Goal: Task Accomplishment & Management: Manage account settings

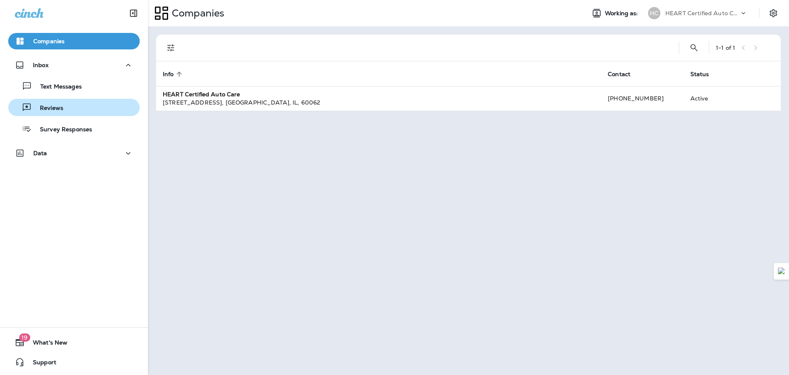
click at [70, 109] on div "Reviews" at bounding box center [74, 107] width 125 height 12
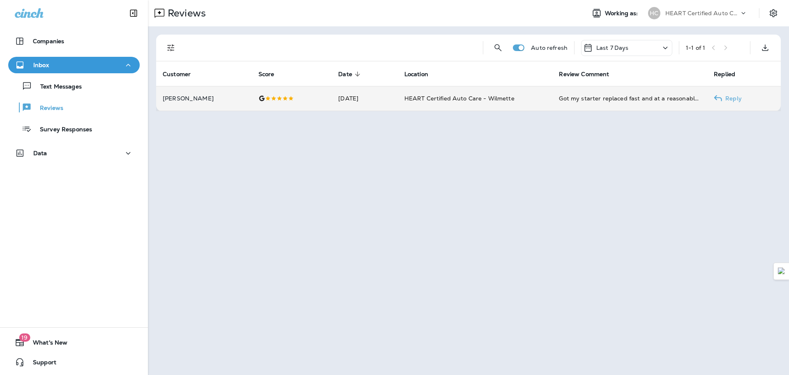
click at [211, 100] on p "[PERSON_NAME]" at bounding box center [204, 98] width 83 height 7
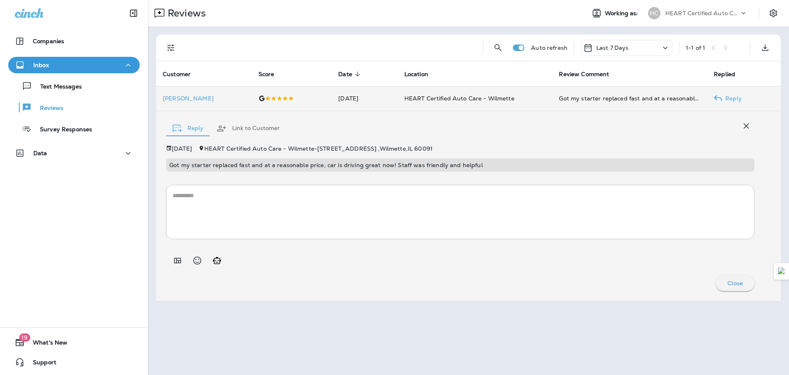
click at [521, 96] on td "HEART Certified Auto Care - Wilmette" at bounding box center [475, 98] width 155 height 25
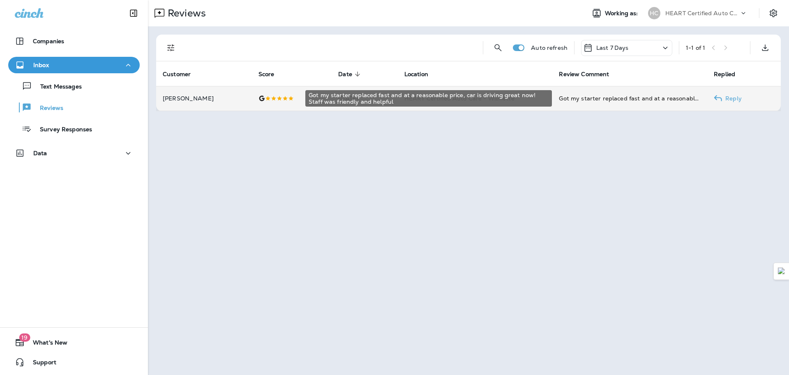
click at [575, 96] on div "Got my starter replaced fast and at a reasonable price, car is driving great no…" at bounding box center [630, 98] width 142 height 8
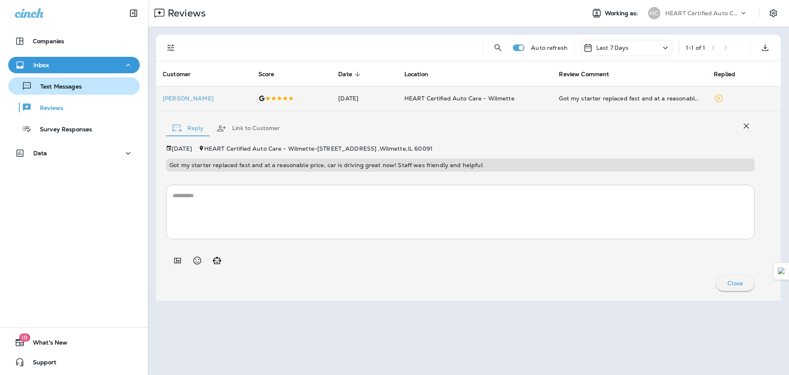
click at [77, 92] on div "Text Messages" at bounding box center [47, 86] width 70 height 12
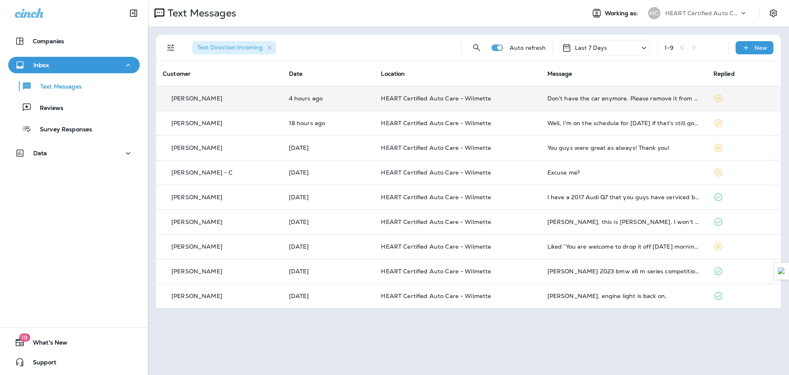
click at [507, 104] on td "HEART Certified Auto Care - Wilmette" at bounding box center [458, 98] width 166 height 25
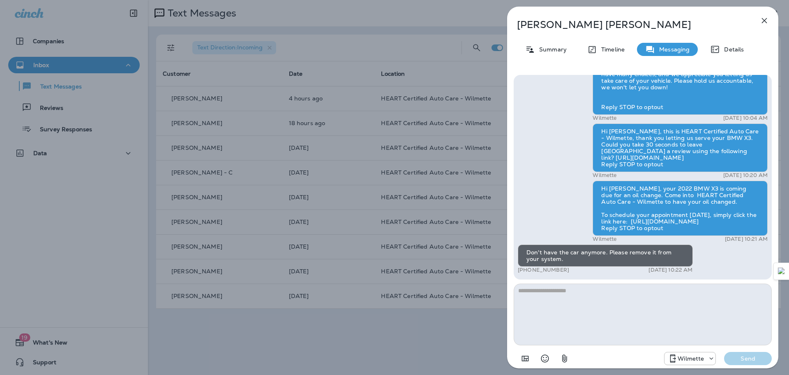
click at [426, 61] on div "[PERSON_NAME] Summary Timeline Messaging Details Hi [PERSON_NAME]! Thank you so…" at bounding box center [394, 187] width 789 height 375
